Goal: Check status: Check status

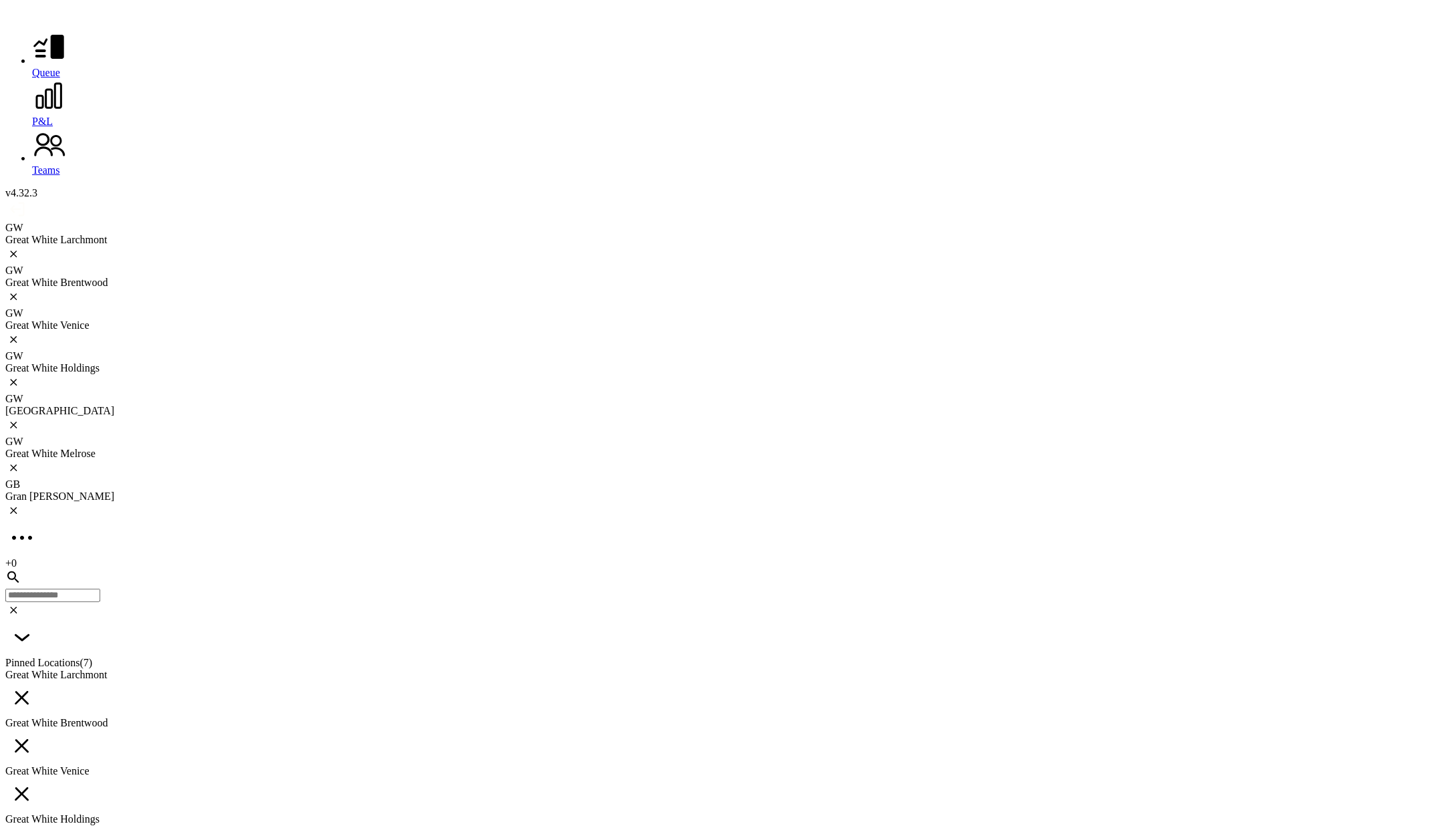
click at [32, 109] on icon at bounding box center [49, 96] width 34 height 34
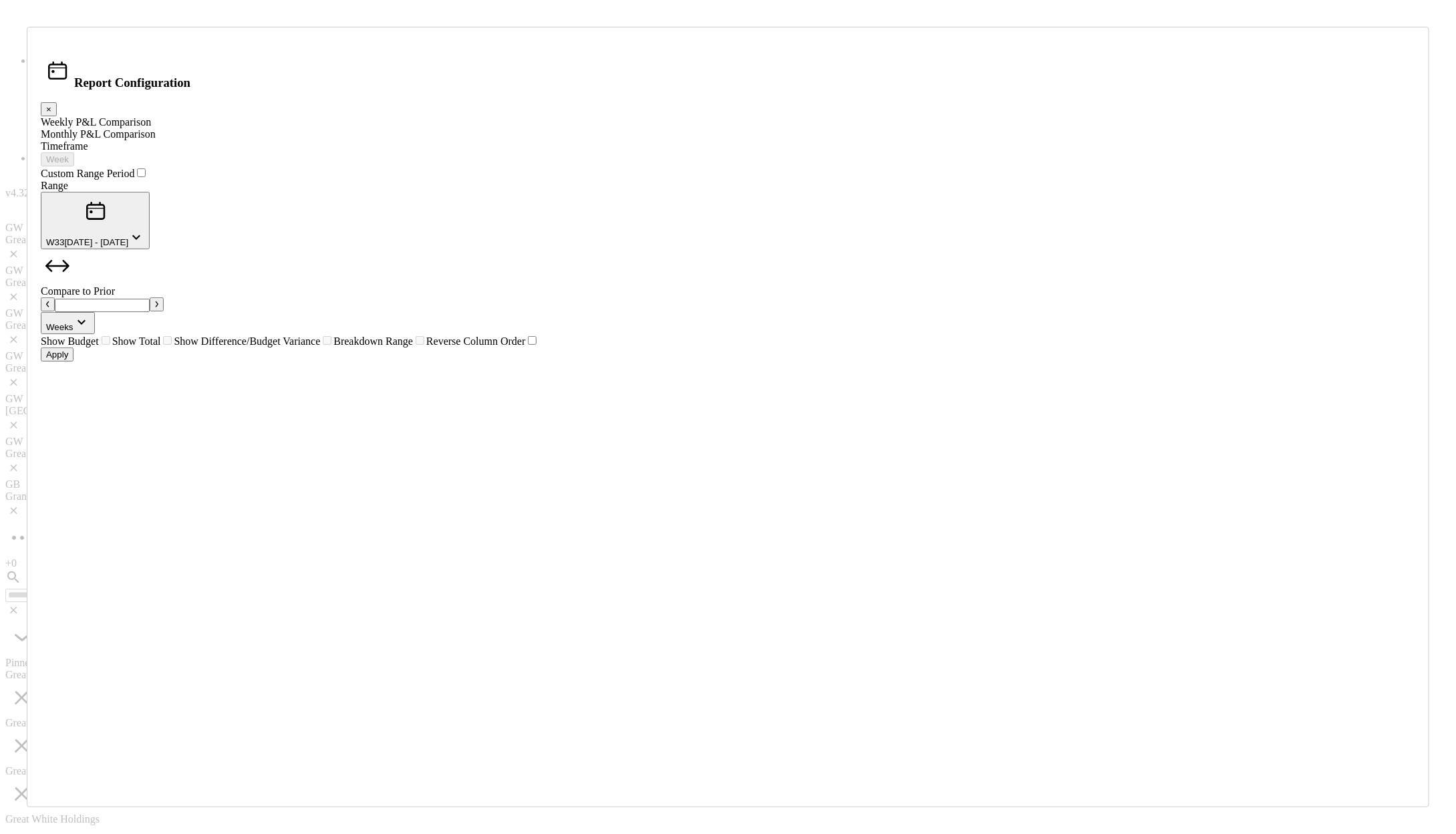
click at [751, 347] on div "Timeframe Week Custom Range Period Range W33 [DATE] - [DATE] Compare to Prior *…" at bounding box center [728, 244] width 1375 height 207
click at [582, 141] on div "Monthly P&L Comparison" at bounding box center [728, 134] width 1375 height 12
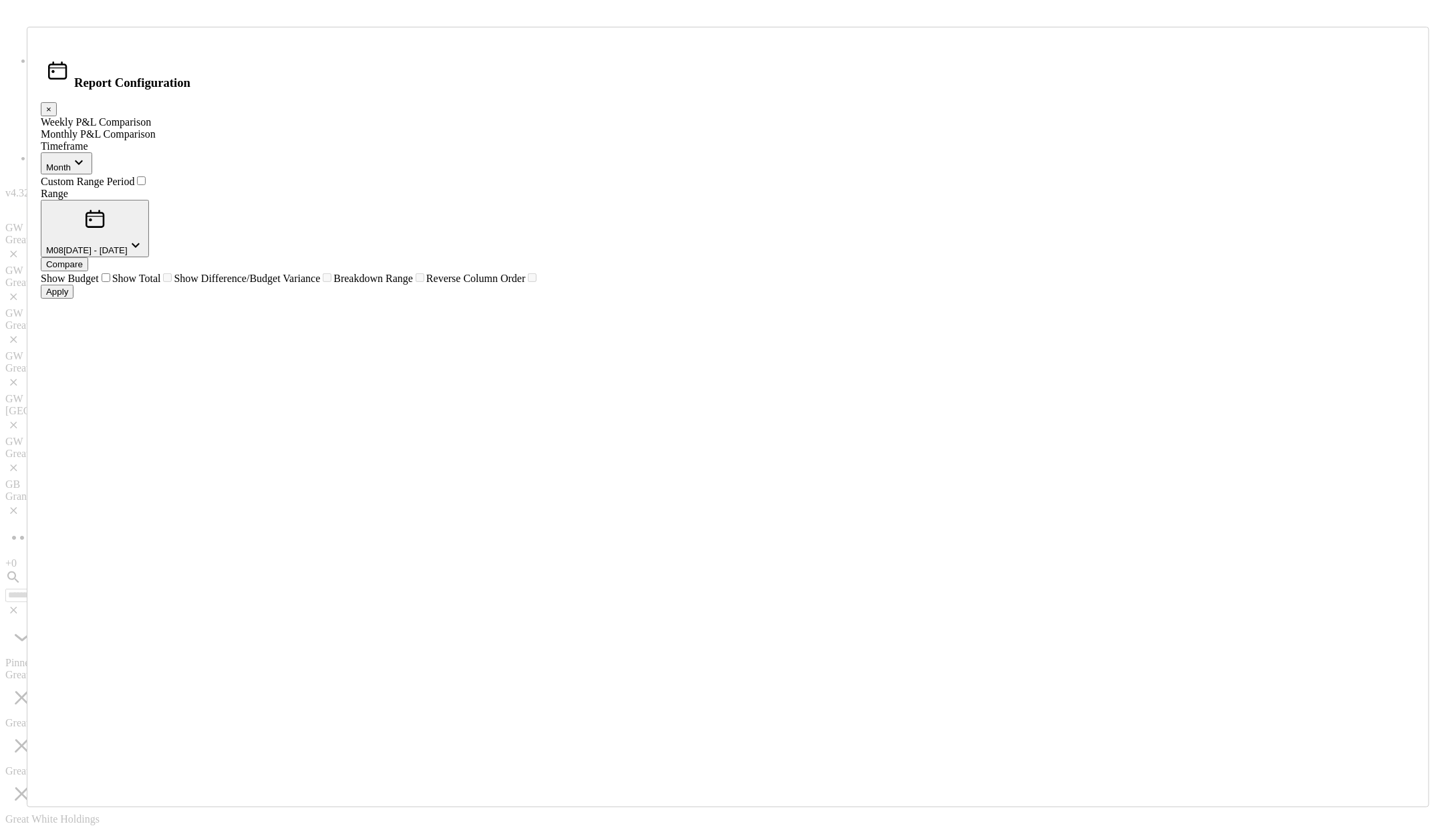
click at [144, 255] on span "button" at bounding box center [135, 250] width 16 height 10
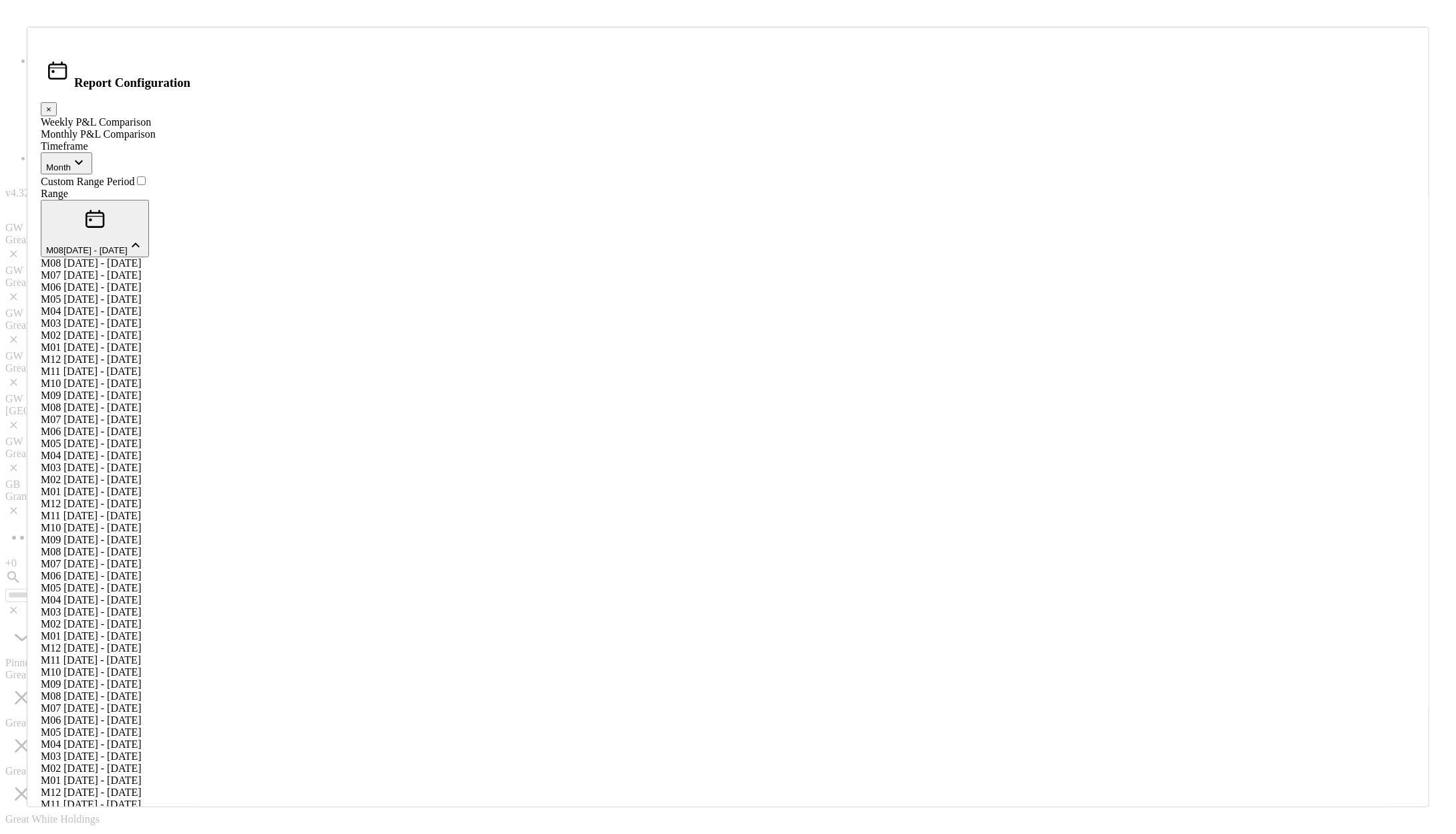
click at [728, 281] on div "M07 [DATE] - [DATE]" at bounding box center [728, 275] width 1375 height 12
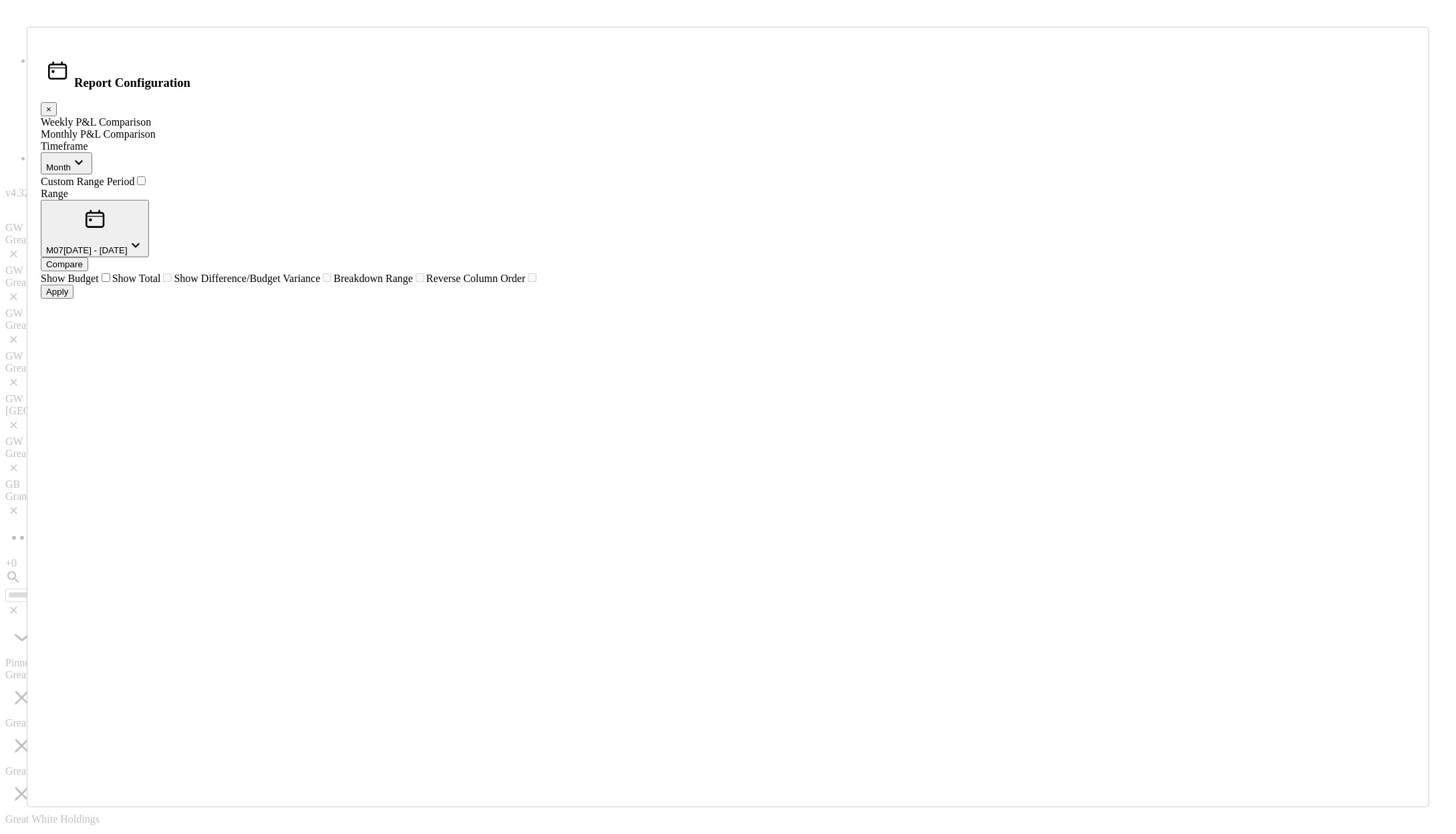
click at [68, 297] on div "Apply" at bounding box center [56, 291] width 22 height 10
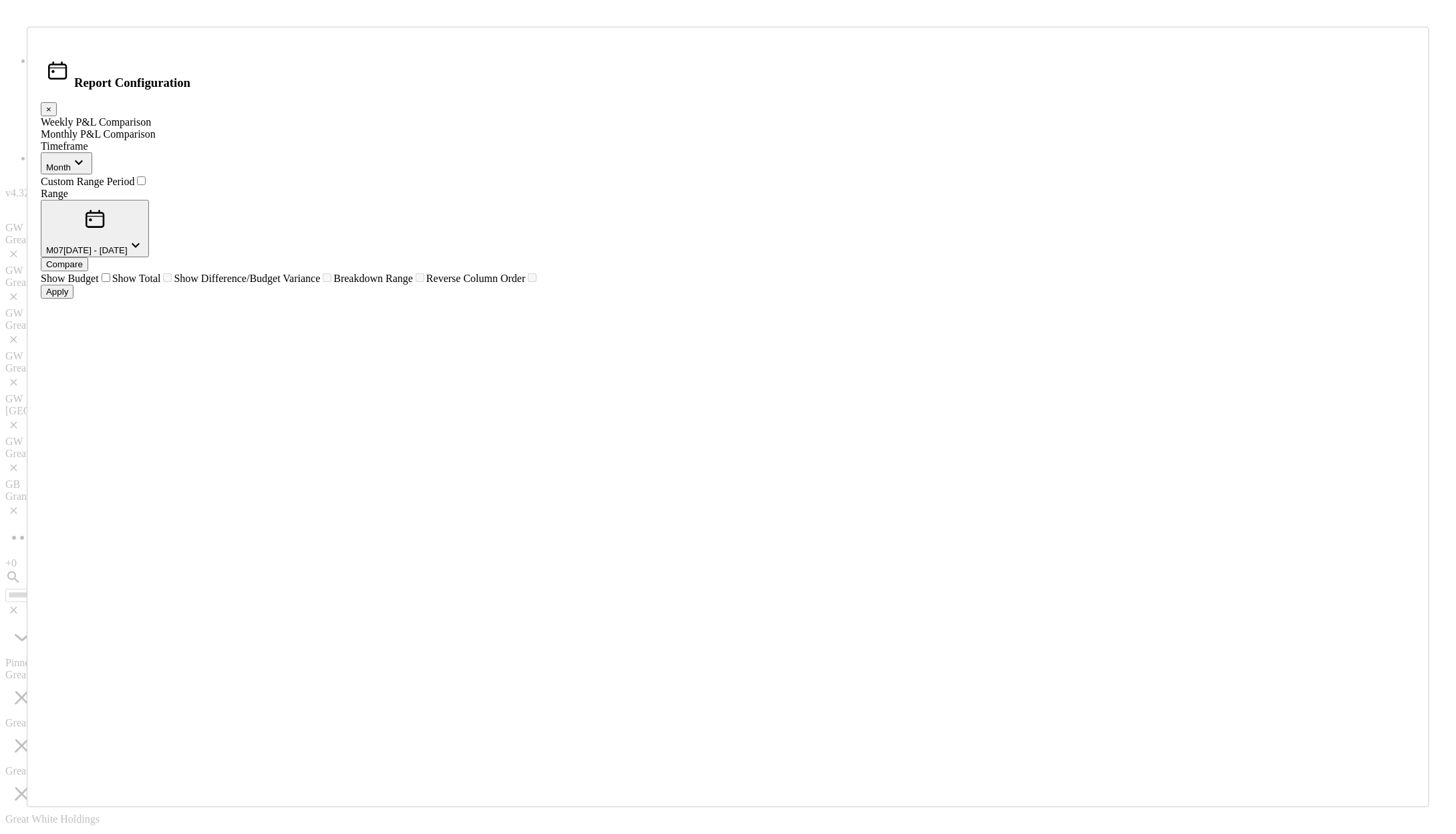
click at [57, 116] on button "×" at bounding box center [49, 109] width 16 height 14
